Goal: Information Seeking & Learning: Learn about a topic

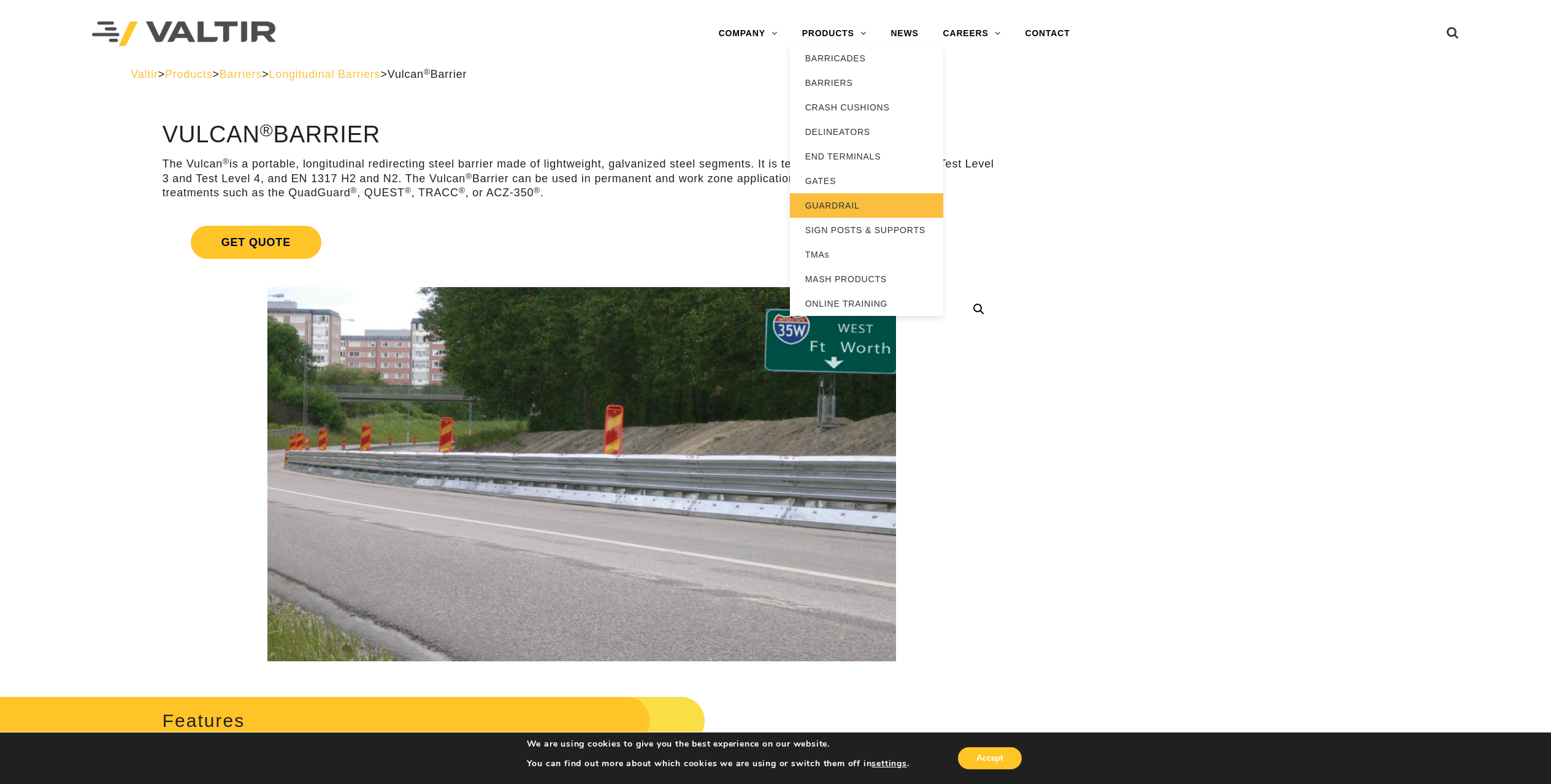
click at [831, 209] on link "GUARDRAIL" at bounding box center [866, 205] width 153 height 24
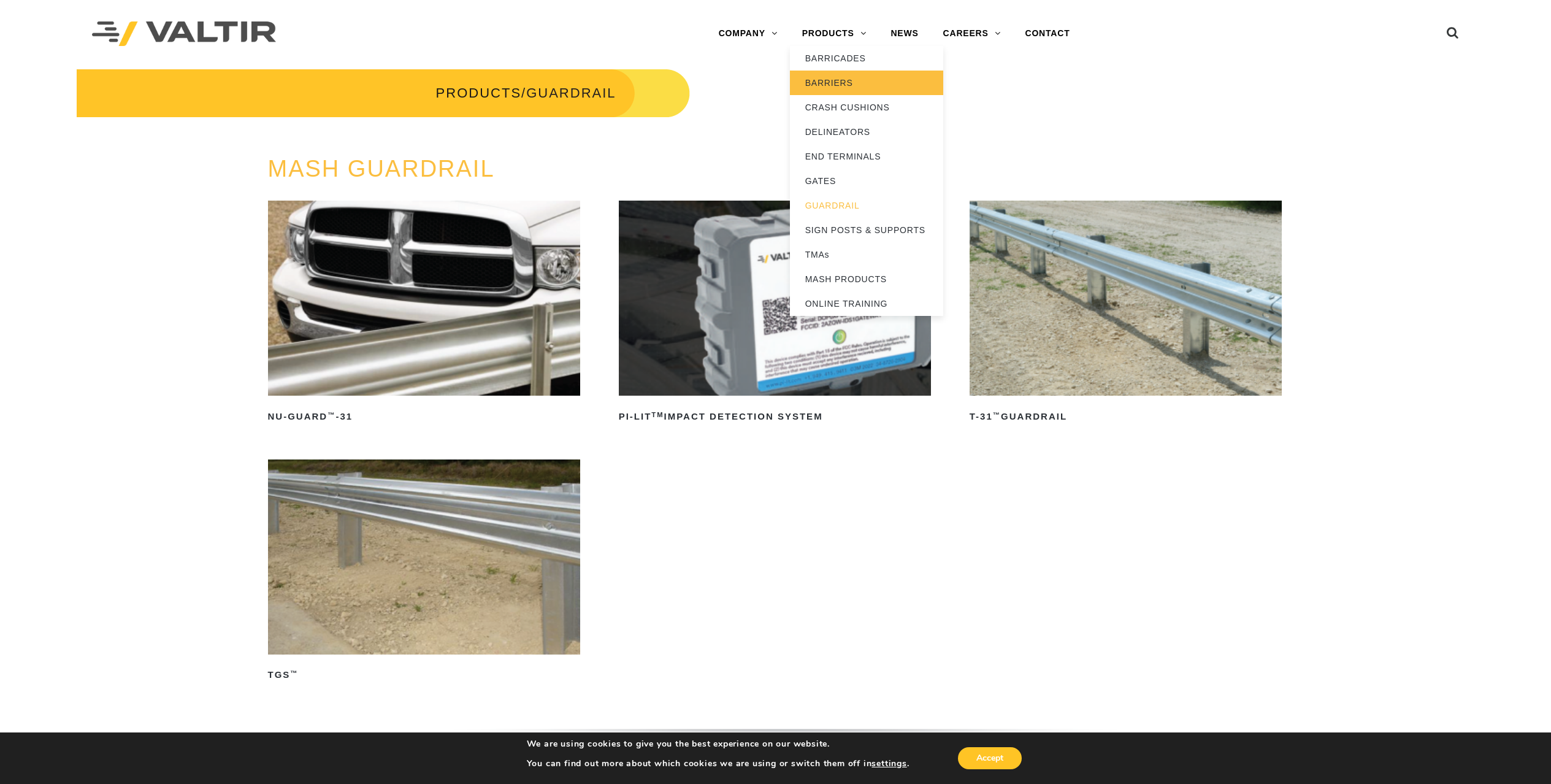
click at [831, 82] on link "BARRIERS" at bounding box center [866, 82] width 153 height 24
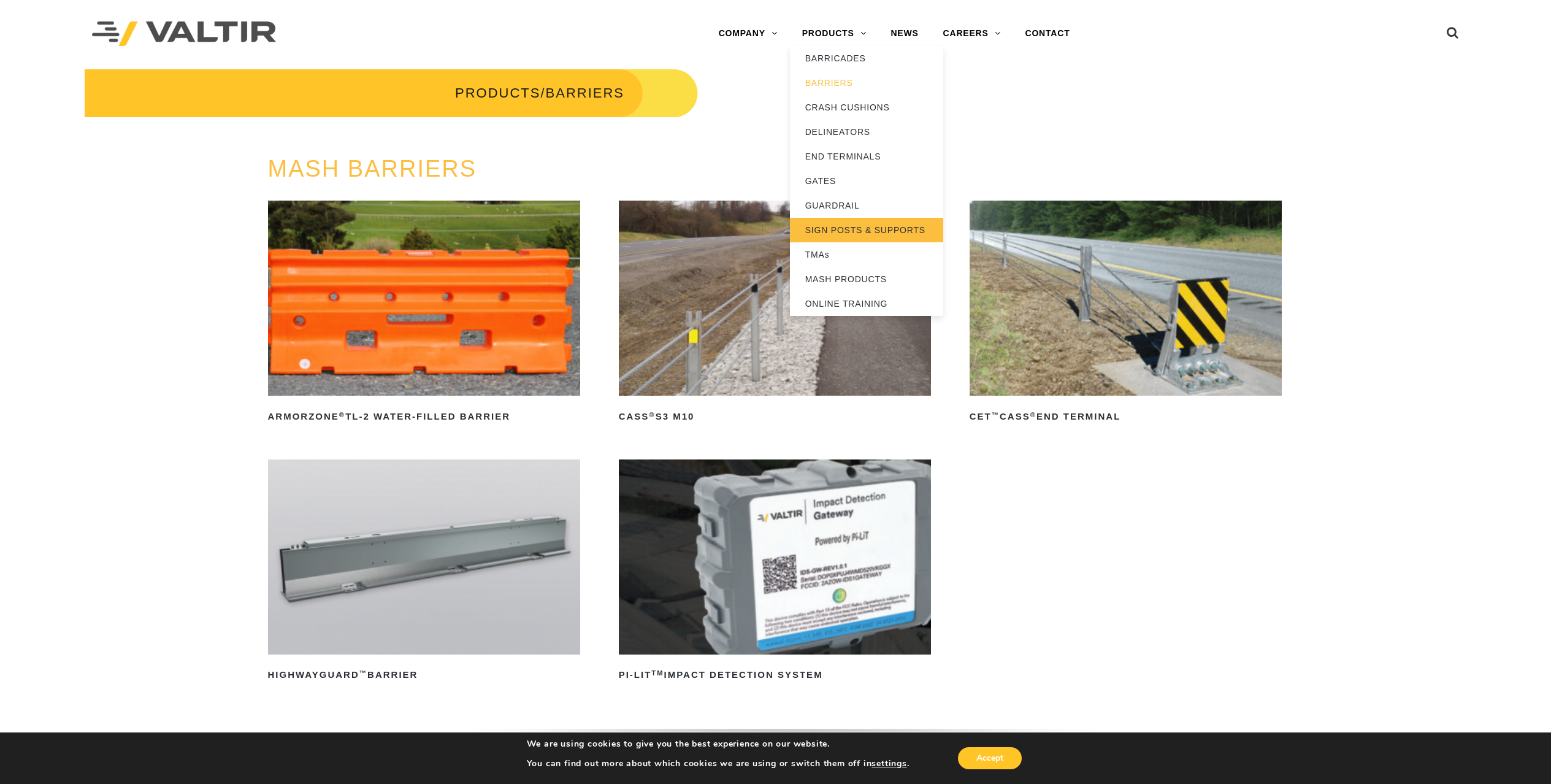
click at [841, 232] on link "SIGN POSTS & SUPPORTS" at bounding box center [866, 230] width 153 height 24
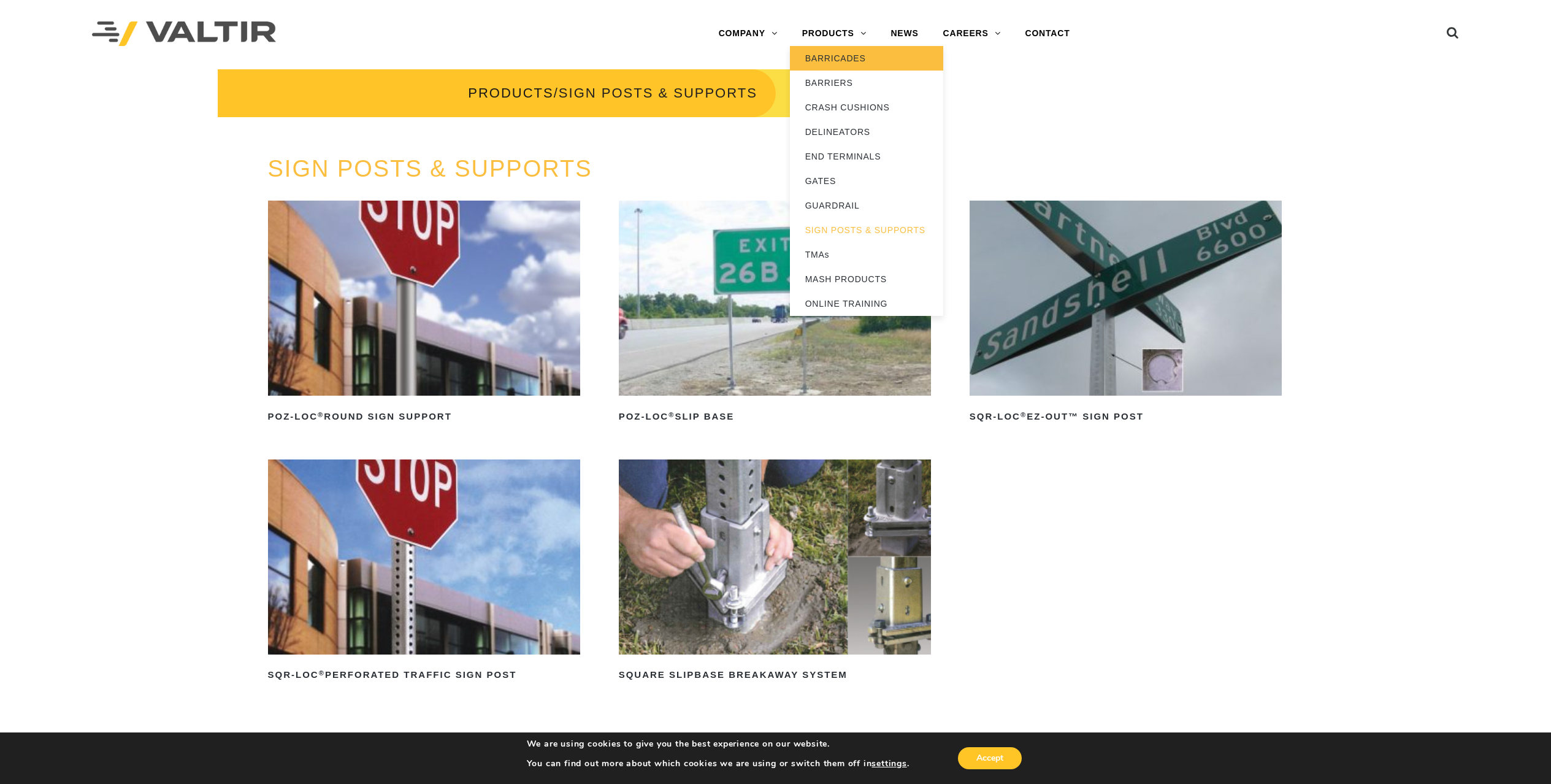
click at [834, 63] on link "BARRICADES" at bounding box center [866, 58] width 153 height 24
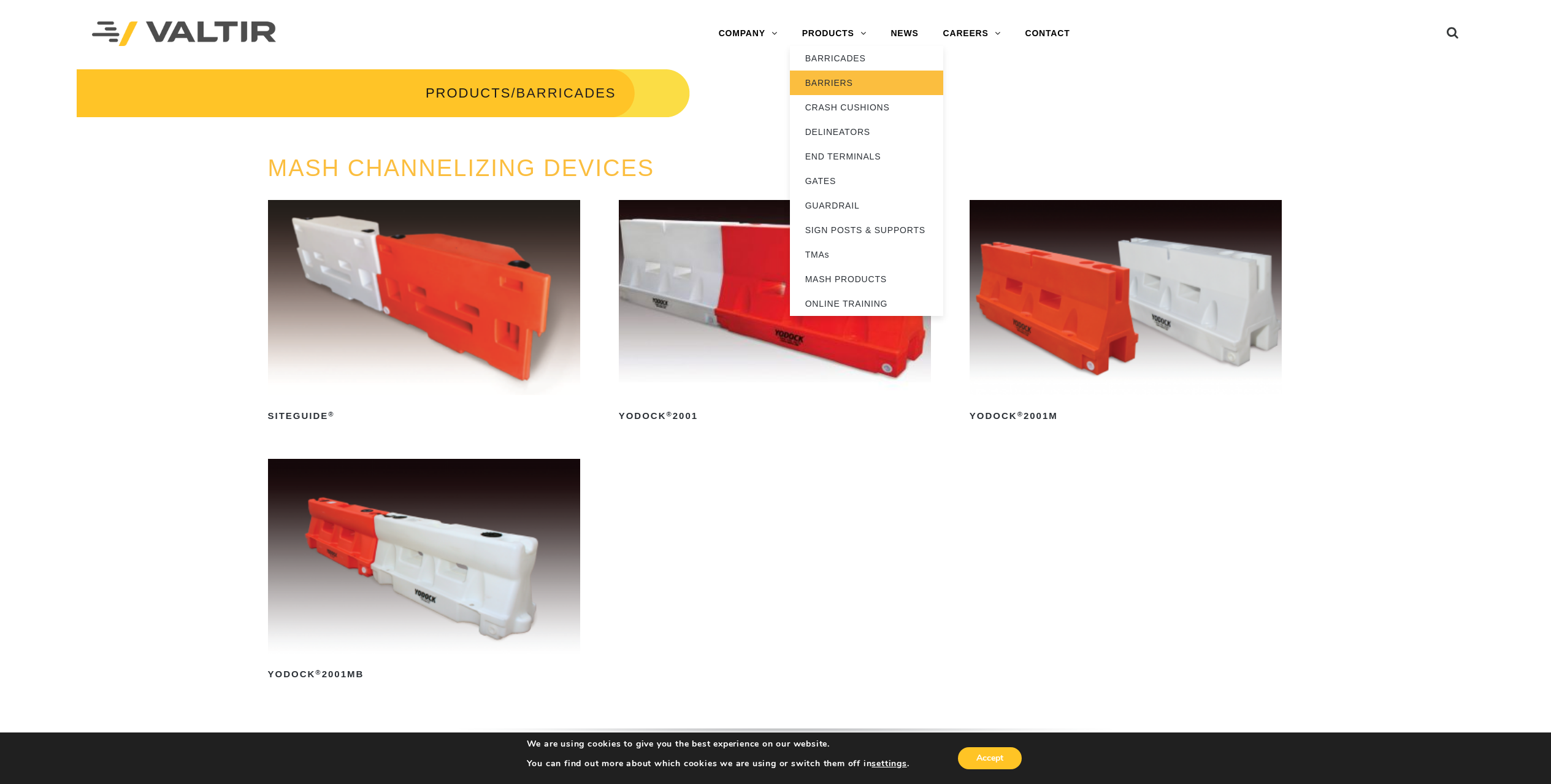
click at [837, 79] on link "BARRIERS" at bounding box center [866, 82] width 153 height 24
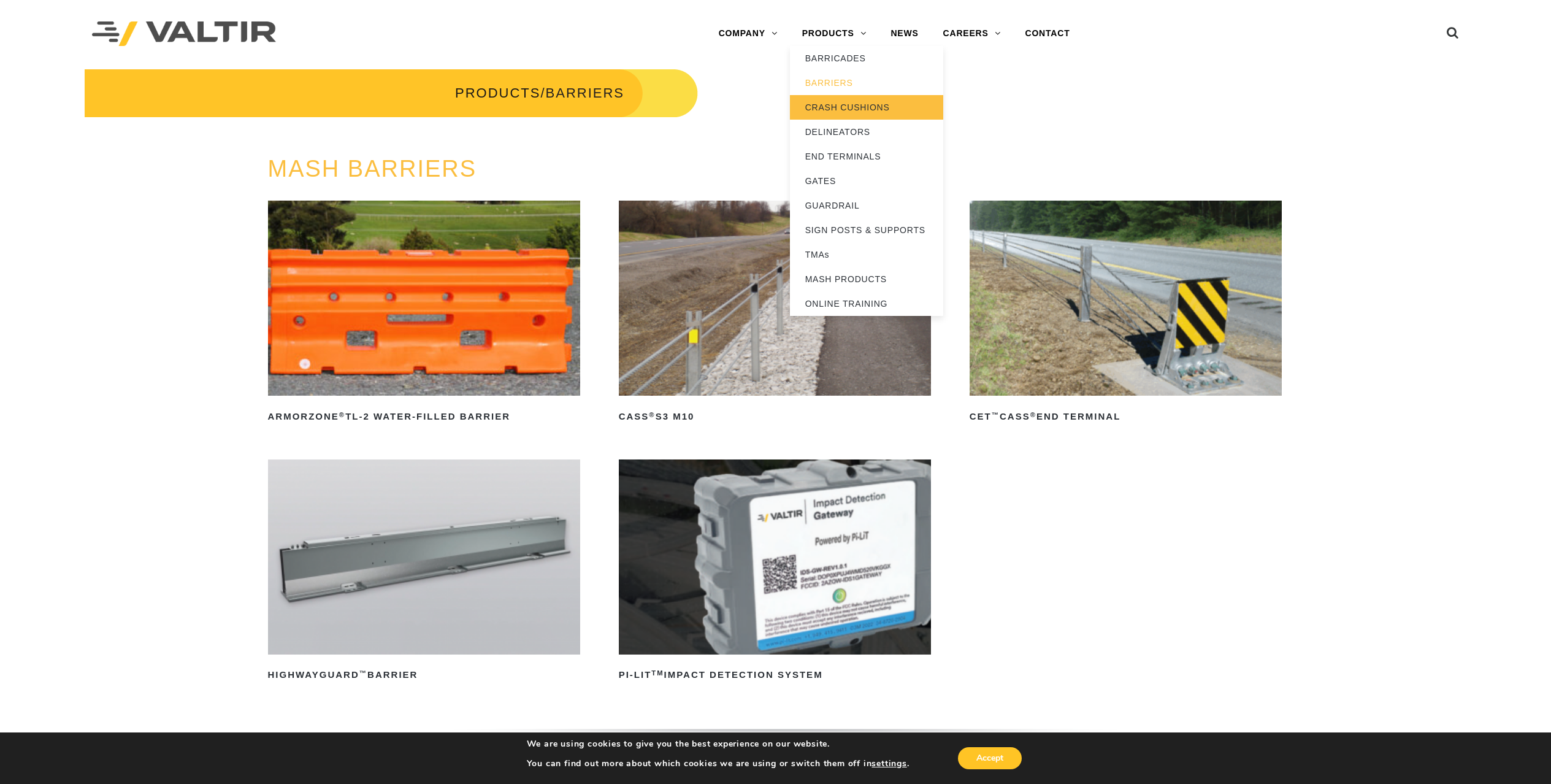
click at [840, 104] on link "CRASH CUSHIONS" at bounding box center [866, 107] width 153 height 24
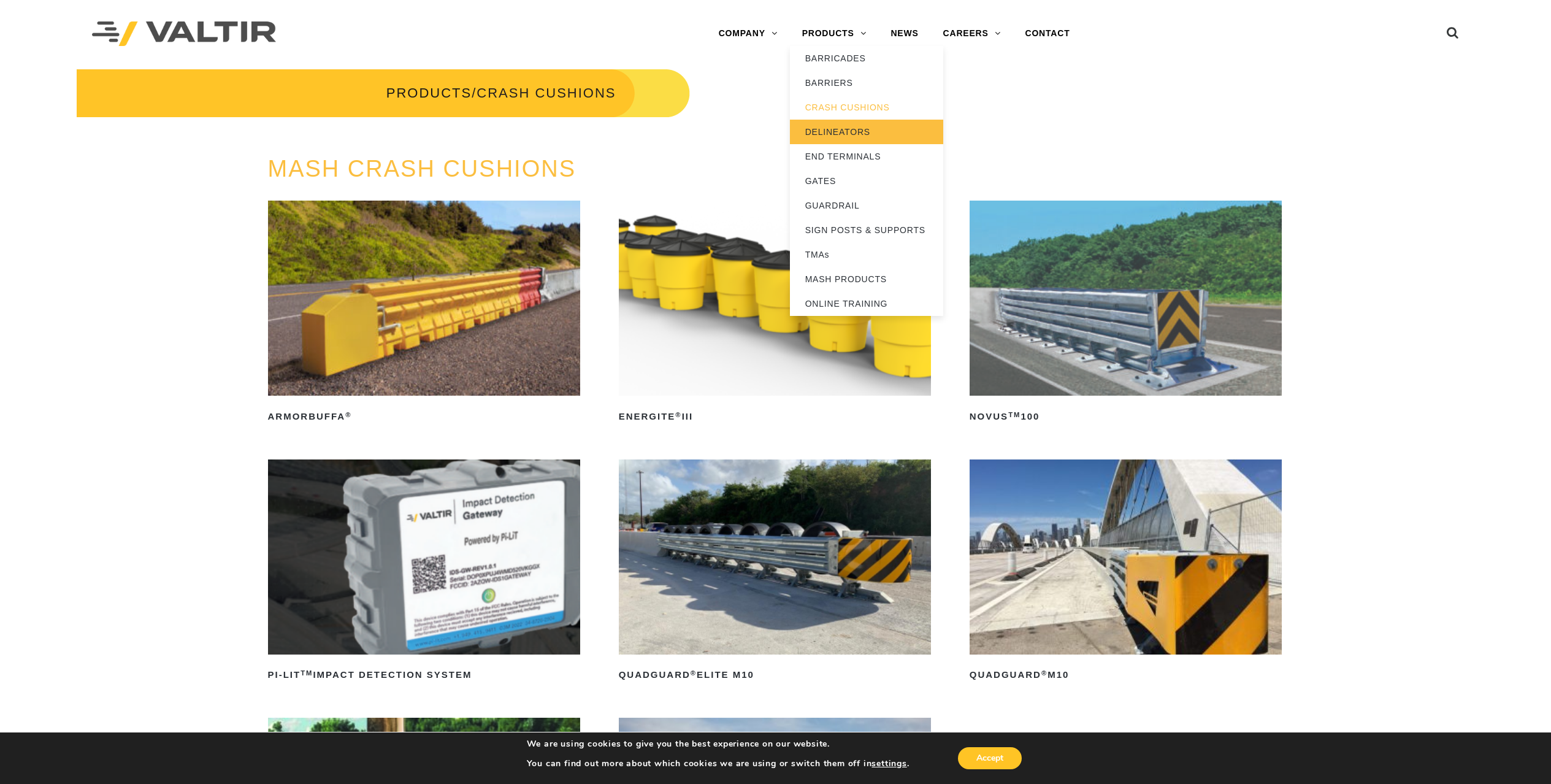
click at [830, 127] on link "DELINEATORS" at bounding box center [866, 131] width 153 height 24
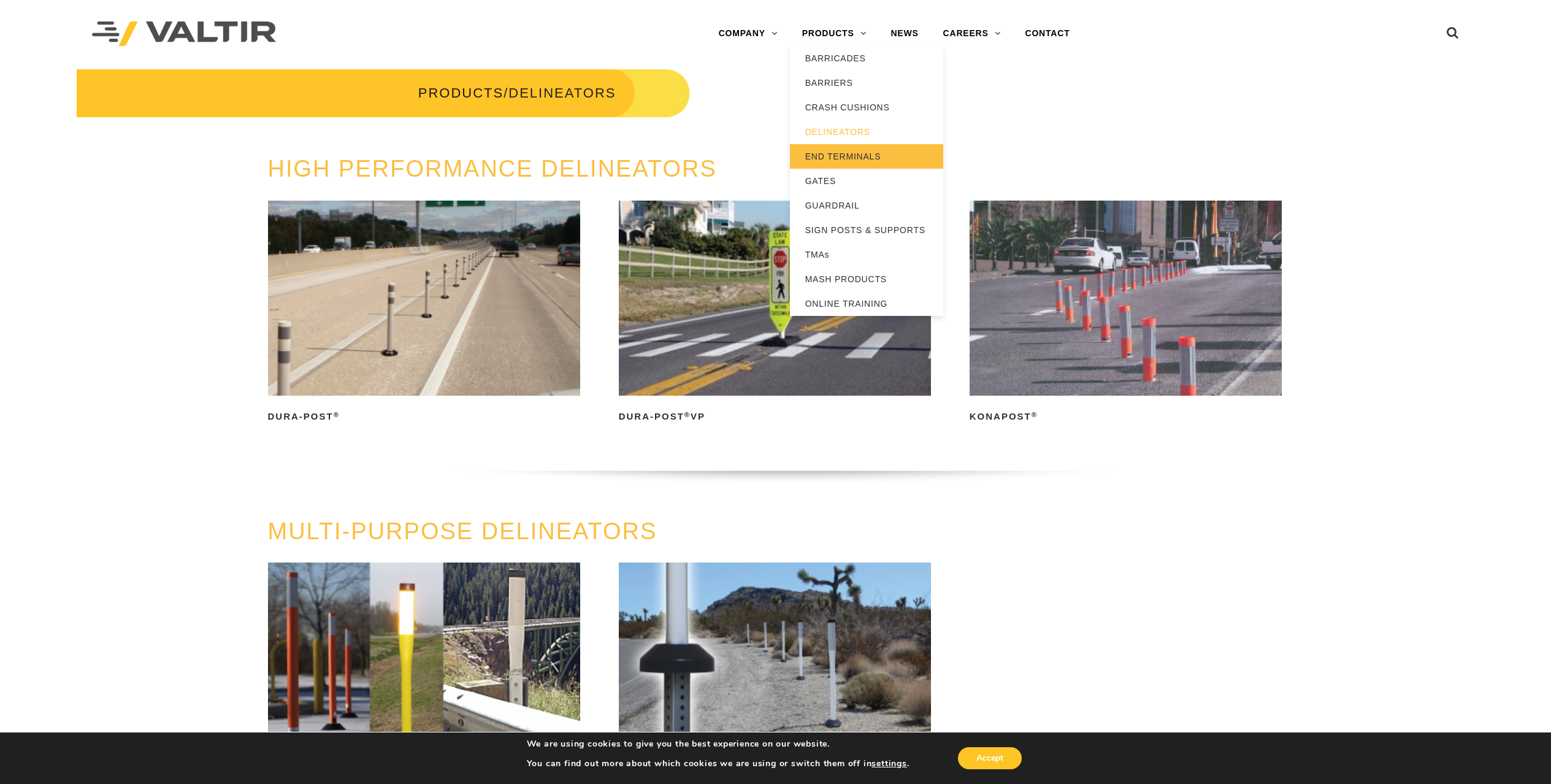
click at [839, 151] on link "END TERMINALS" at bounding box center [866, 156] width 153 height 24
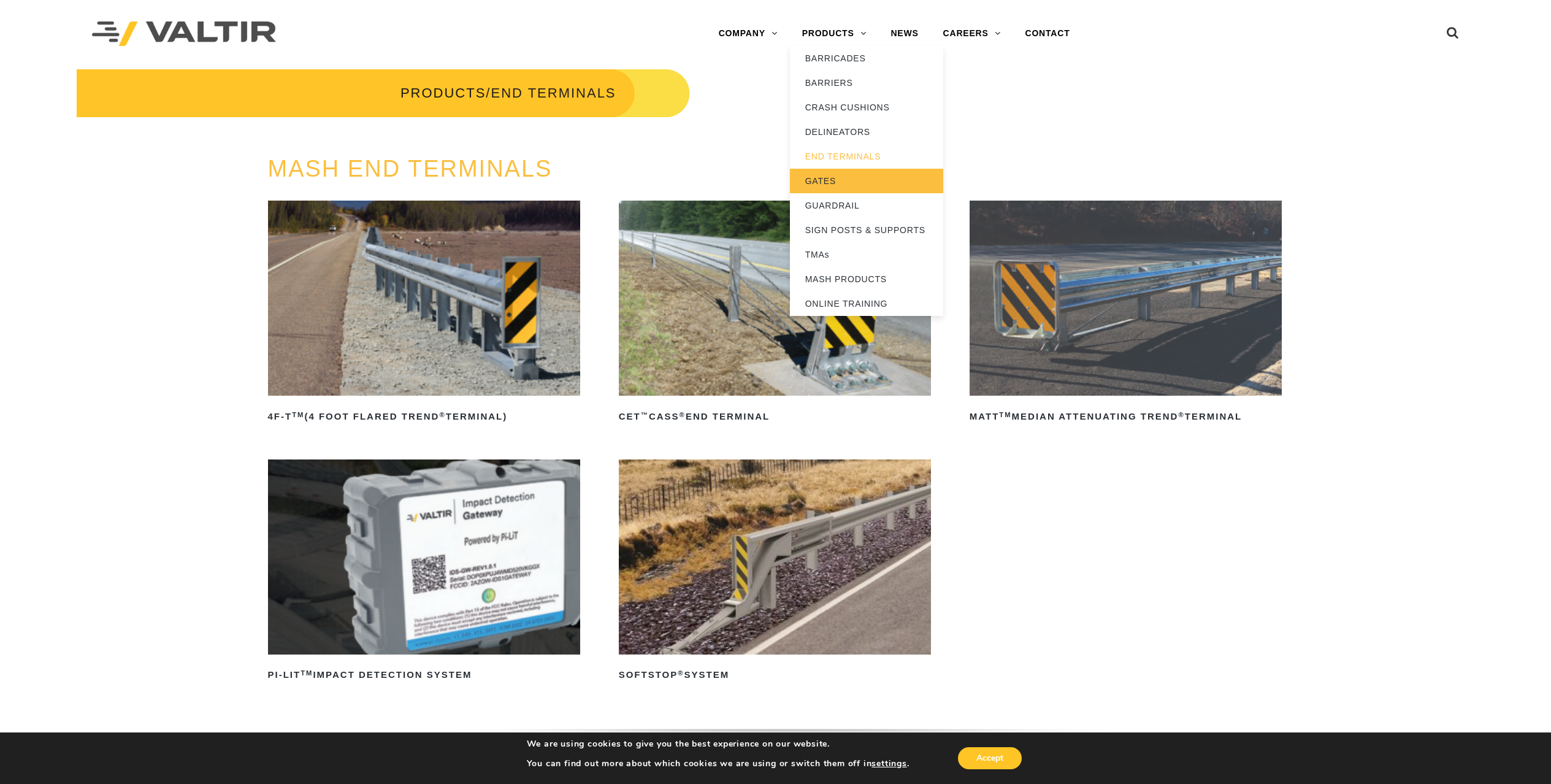
click at [840, 178] on link "GATES" at bounding box center [866, 181] width 153 height 24
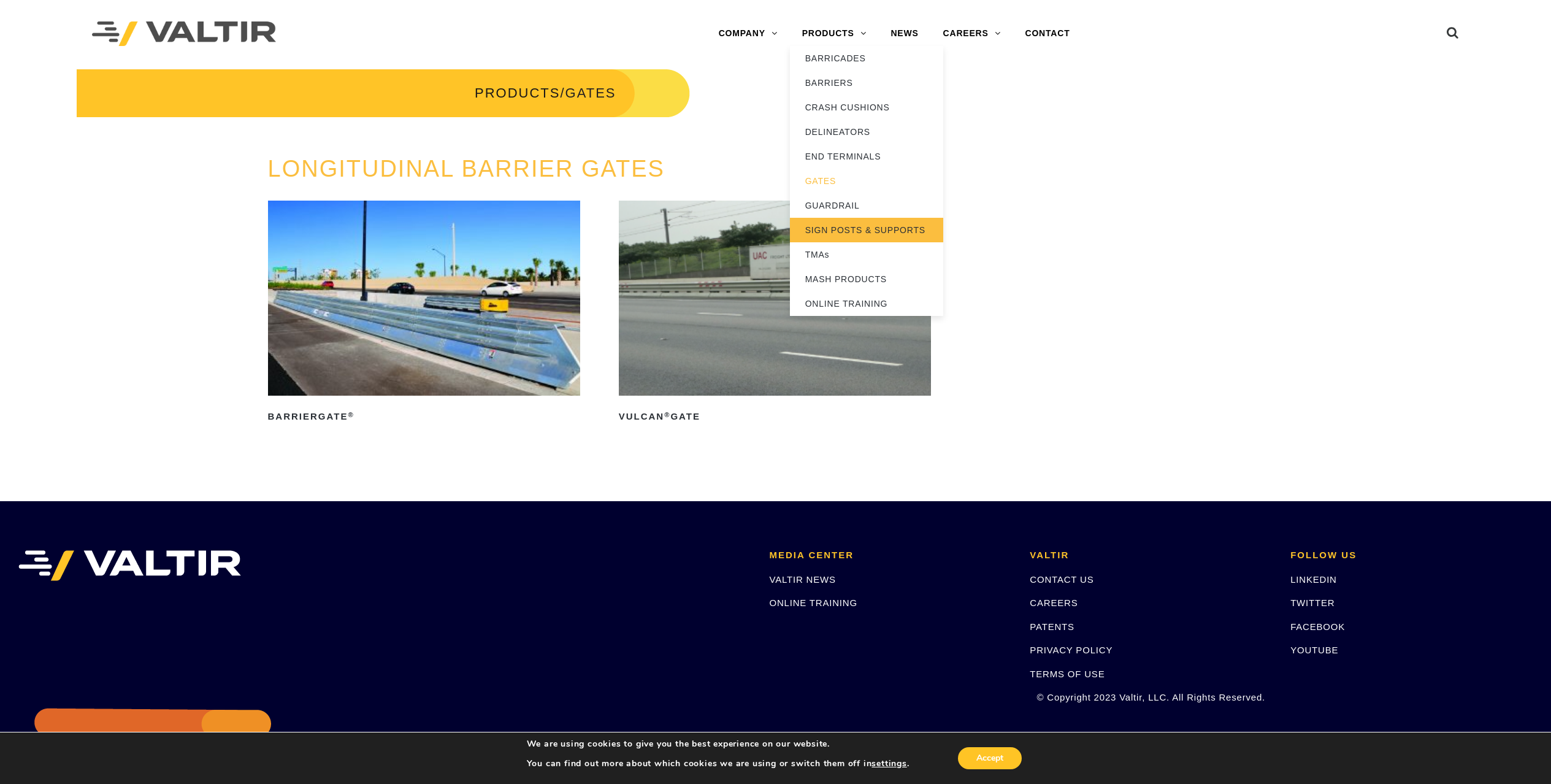
click at [846, 224] on link "SIGN POSTS & SUPPORTS" at bounding box center [866, 230] width 153 height 24
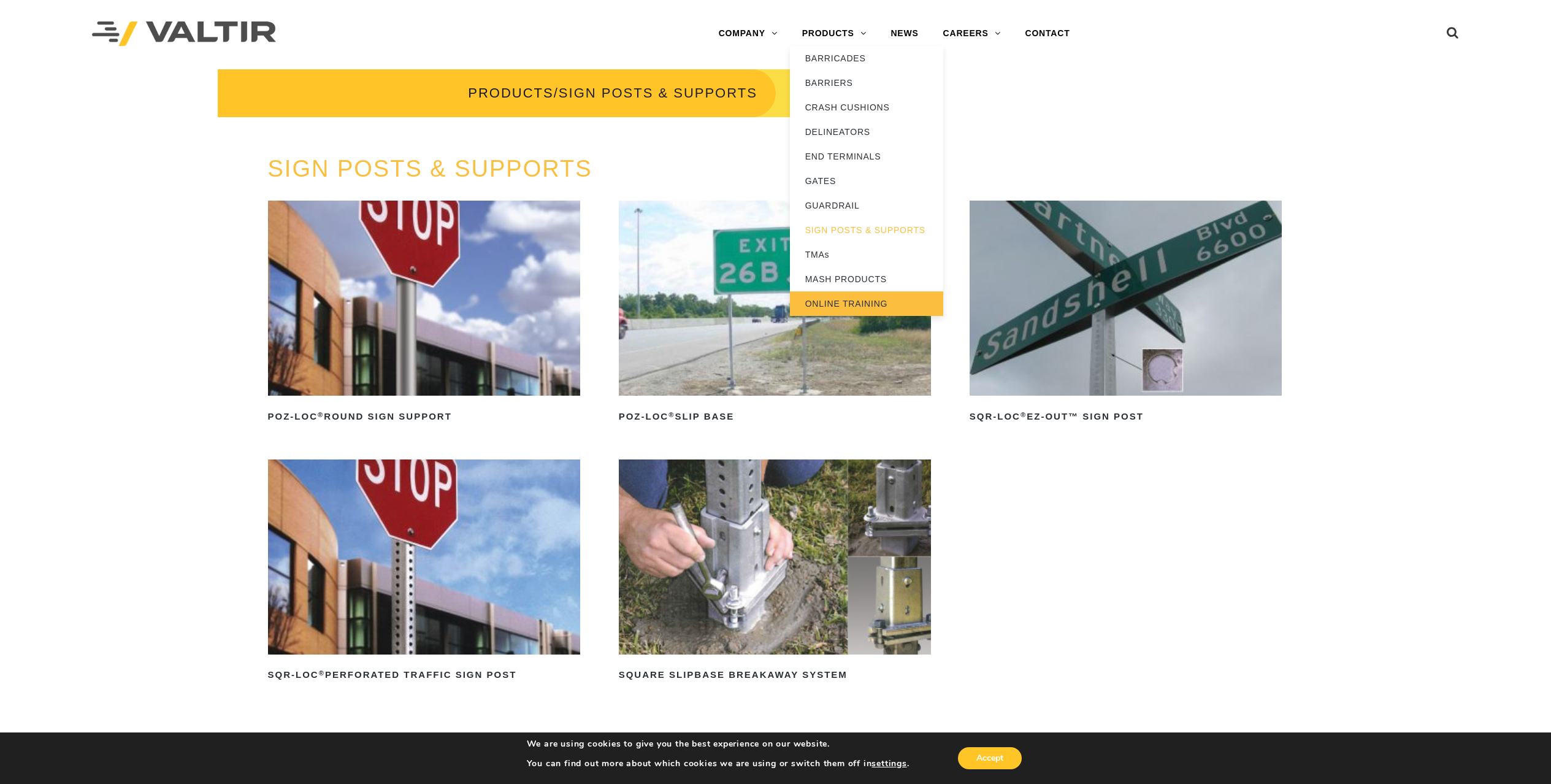
click at [837, 299] on link "ONLINE TRAINING" at bounding box center [866, 303] width 153 height 24
